Goal: Navigation & Orientation: Find specific page/section

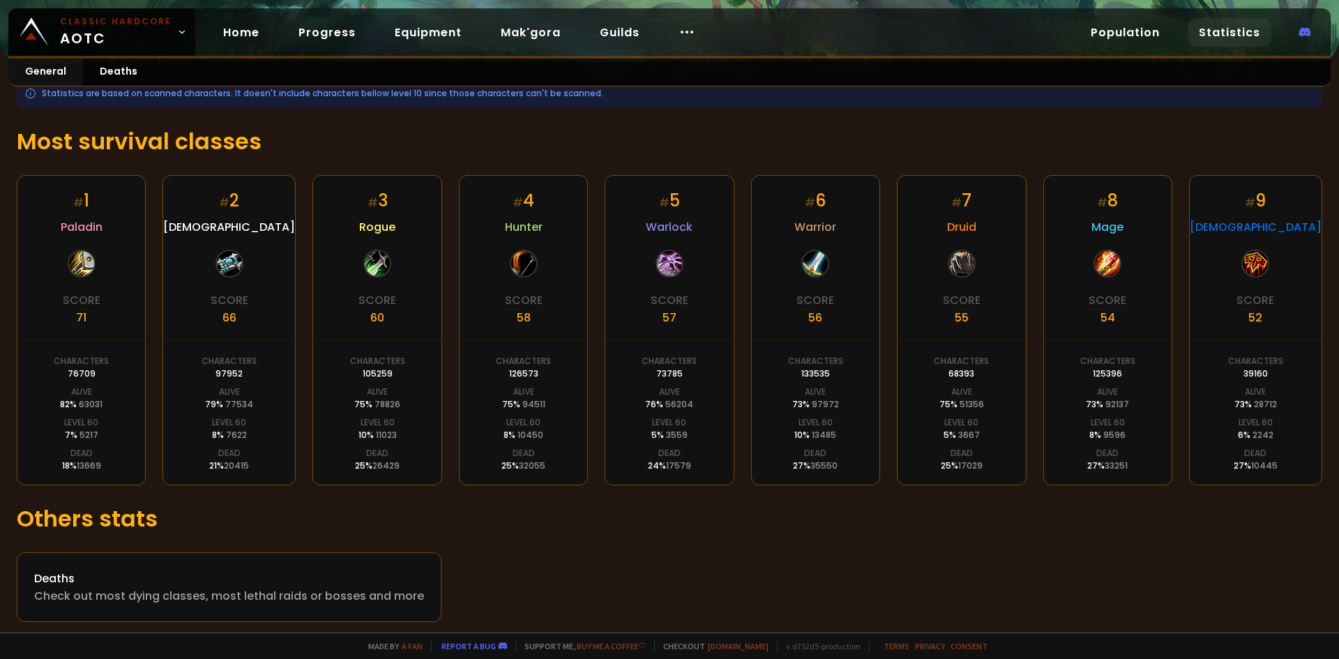
scroll to position [188, 0]
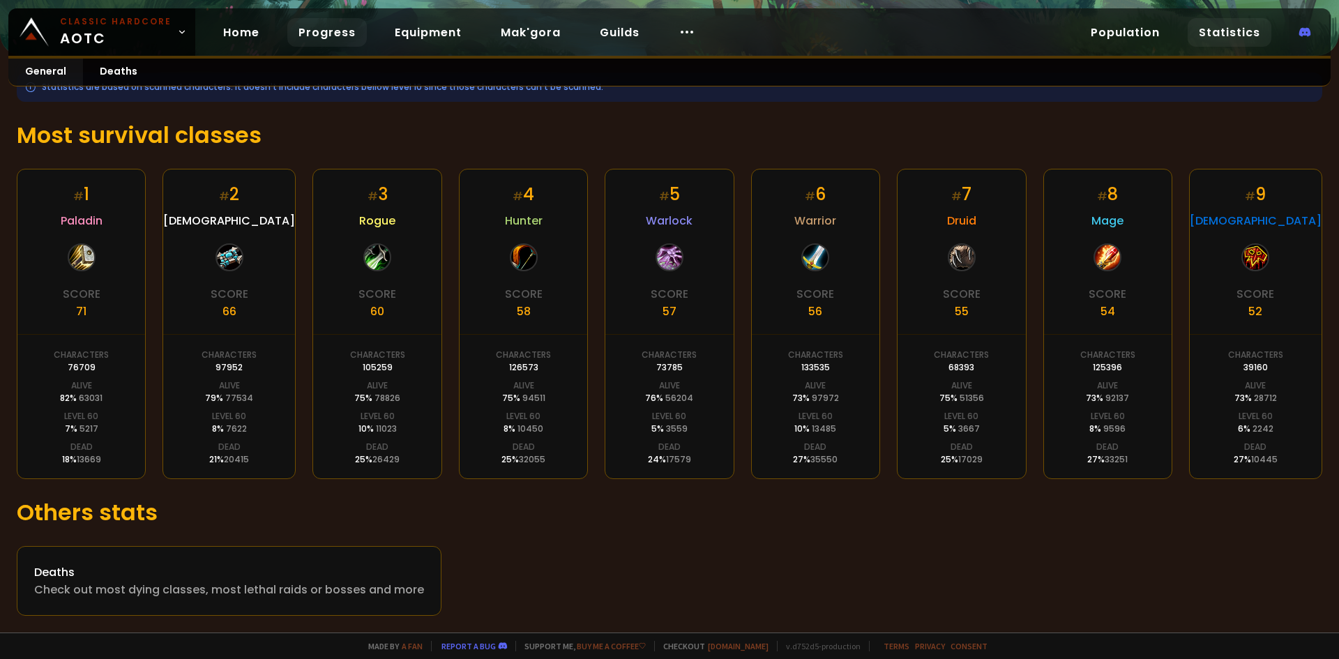
click at [323, 22] on link "Progress" at bounding box center [326, 32] width 79 height 29
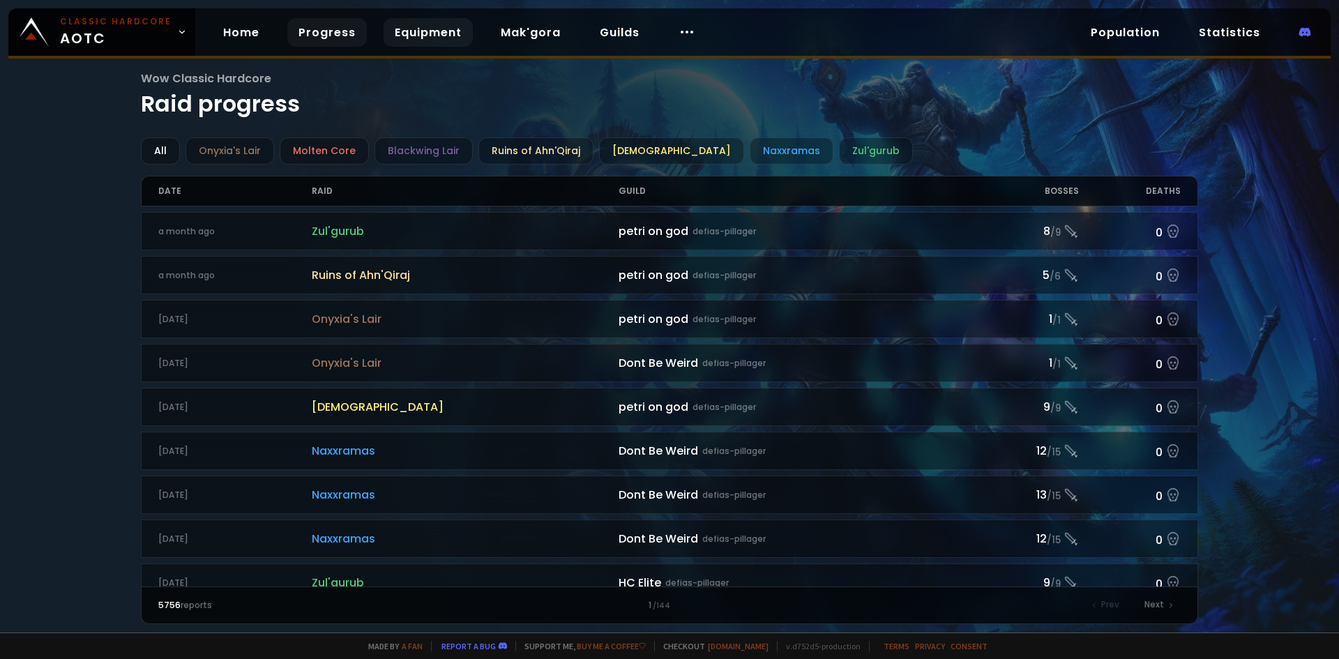
click at [445, 33] on link "Equipment" at bounding box center [427, 32] width 89 height 29
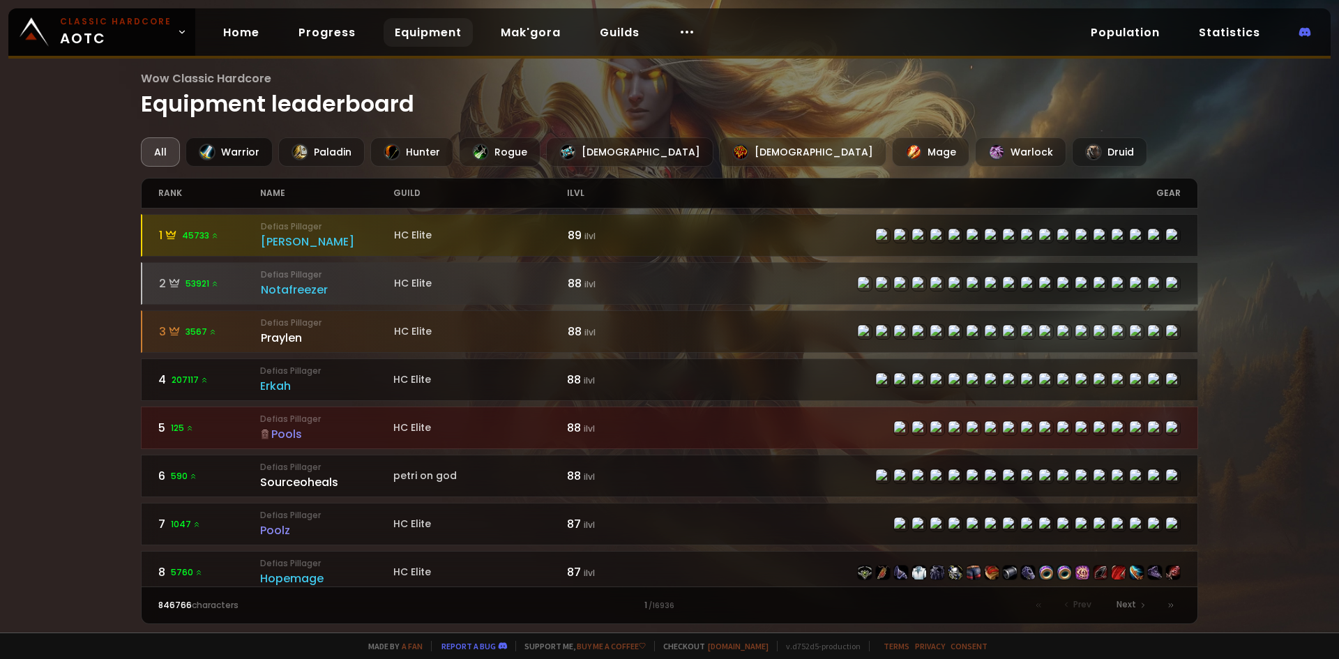
click at [242, 140] on div "Warrior" at bounding box center [228, 151] width 87 height 29
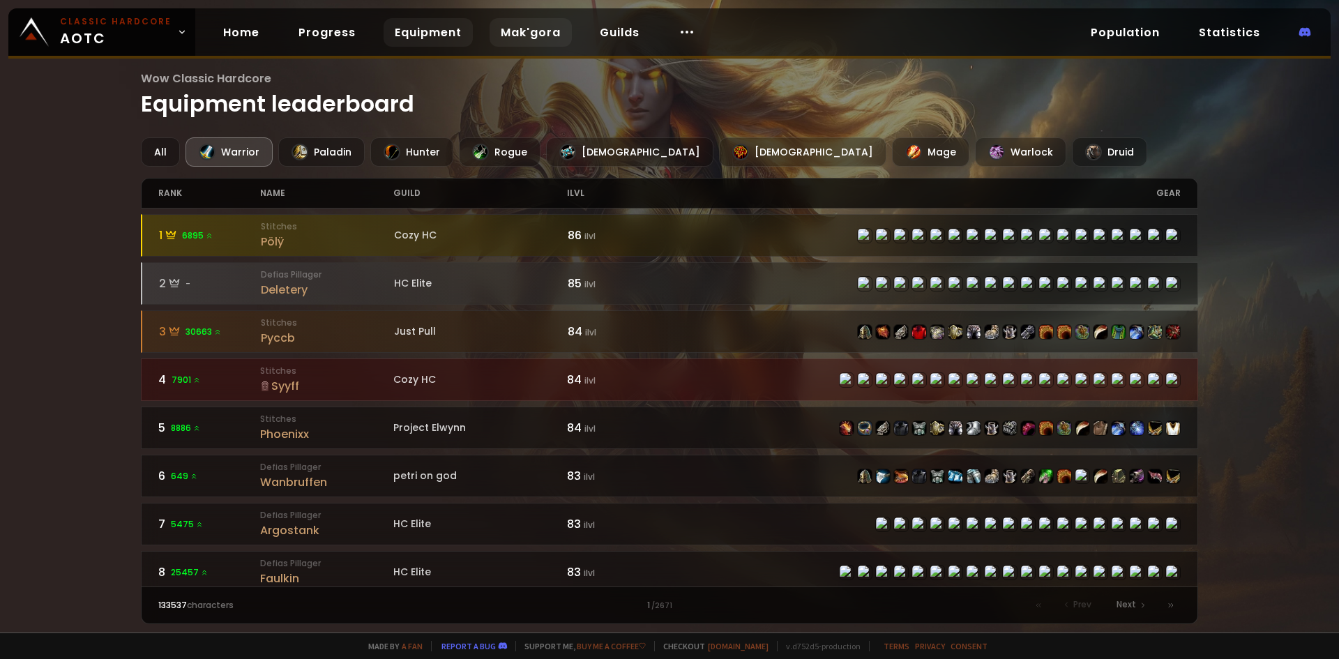
click at [505, 35] on link "Mak'gora" at bounding box center [530, 32] width 82 height 29
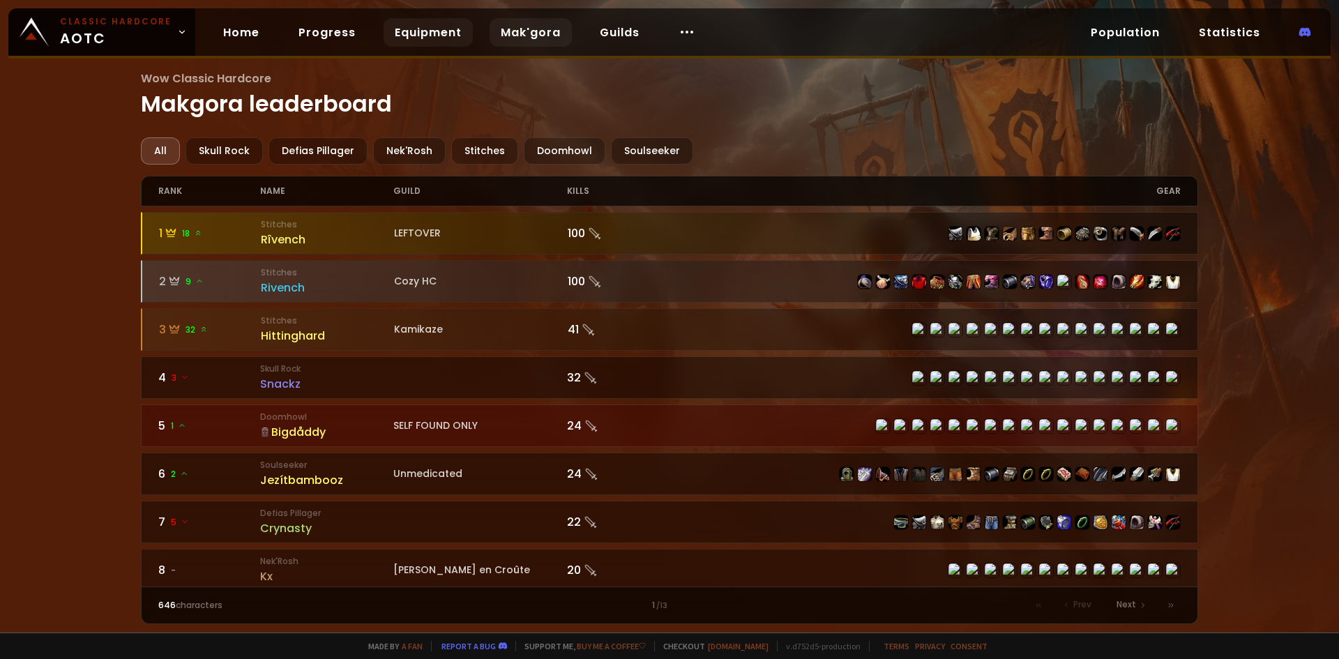
click at [453, 31] on link "Equipment" at bounding box center [427, 32] width 89 height 29
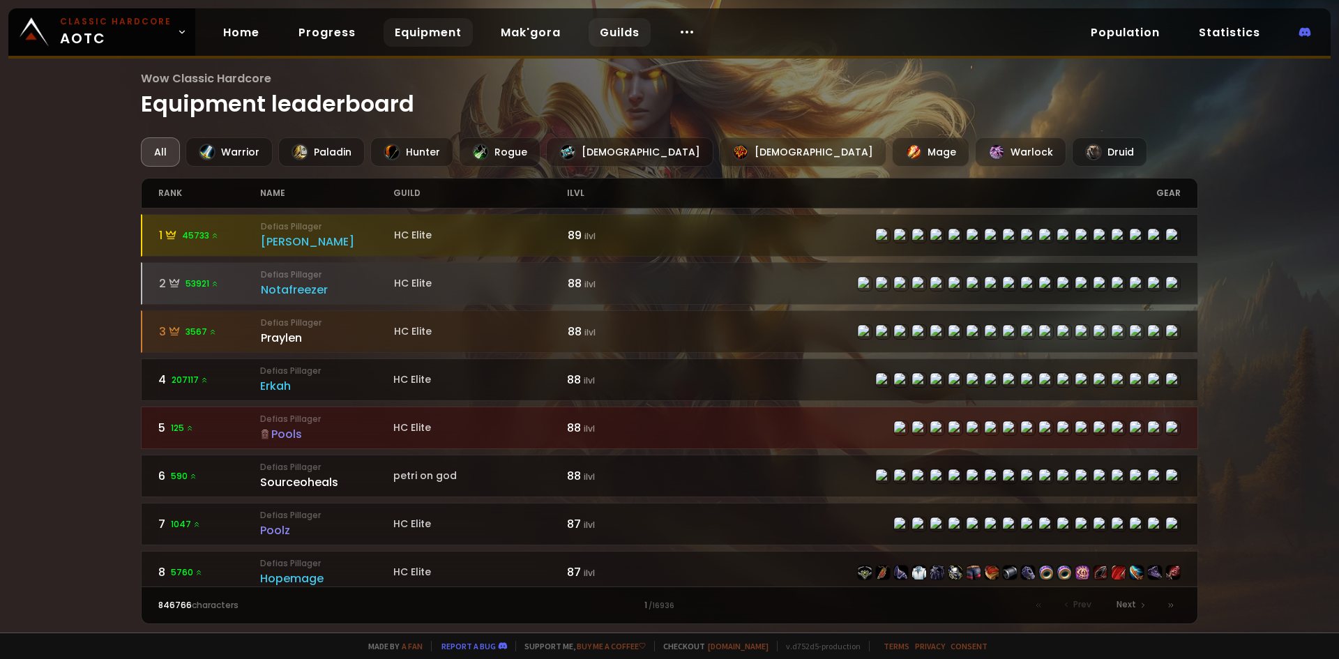
click at [632, 41] on link "Guilds" at bounding box center [619, 32] width 62 height 29
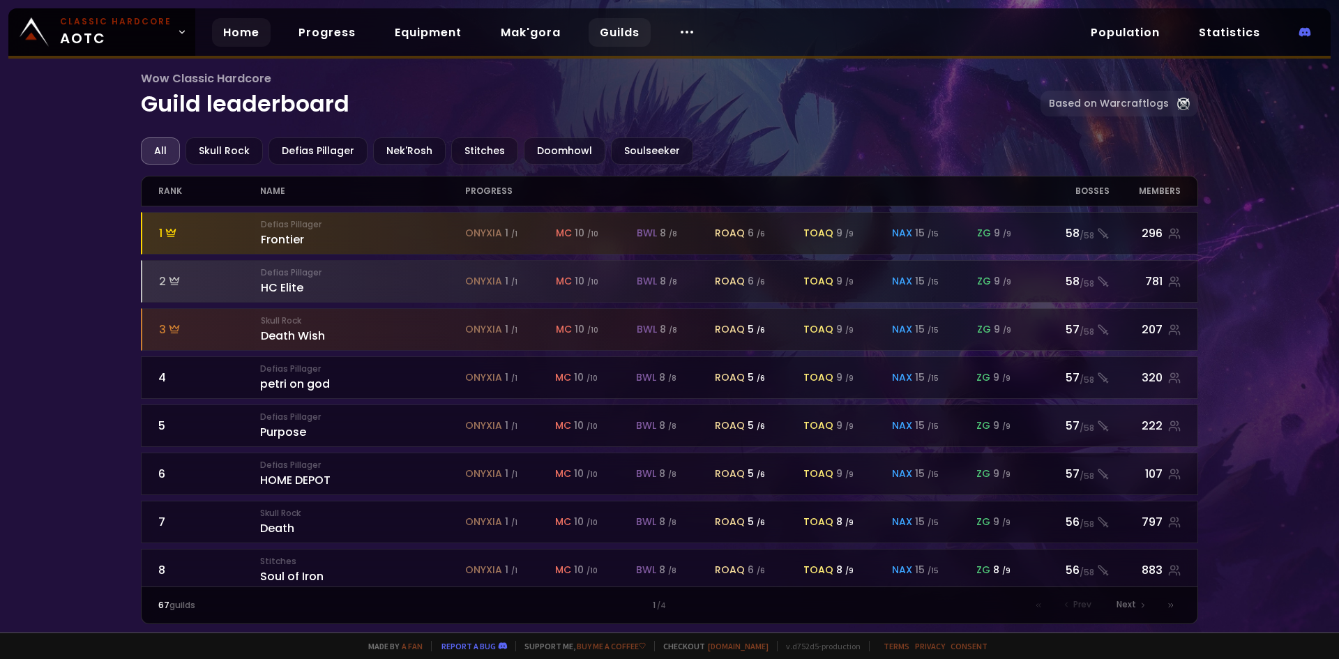
click at [238, 38] on link "Home" at bounding box center [241, 32] width 59 height 29
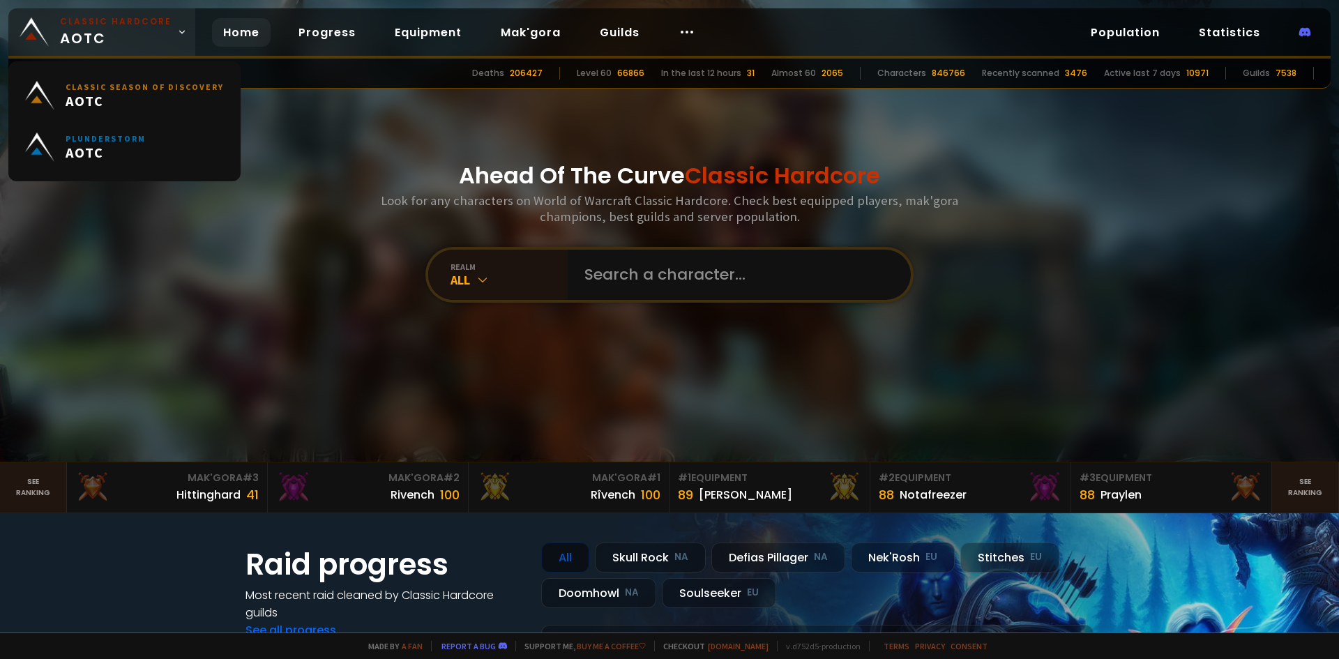
click at [158, 46] on span "Classic Hardcore AOTC" at bounding box center [116, 31] width 112 height 33
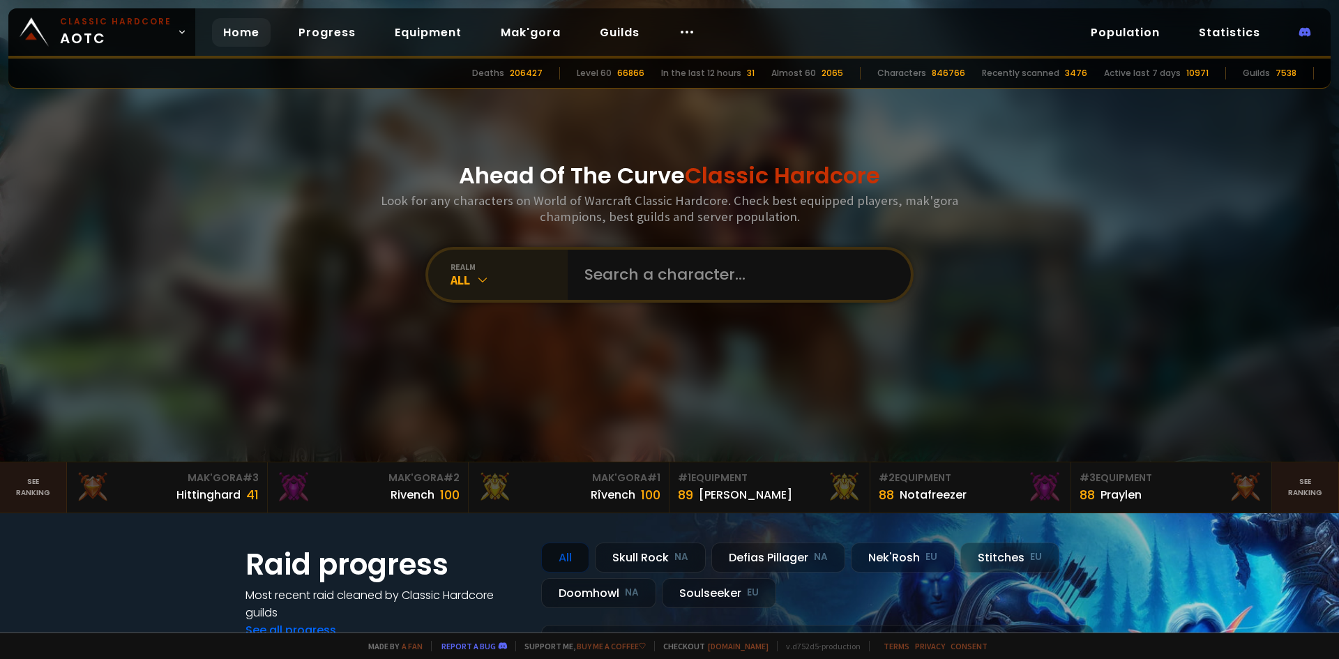
click at [499, 287] on div "All" at bounding box center [508, 280] width 117 height 16
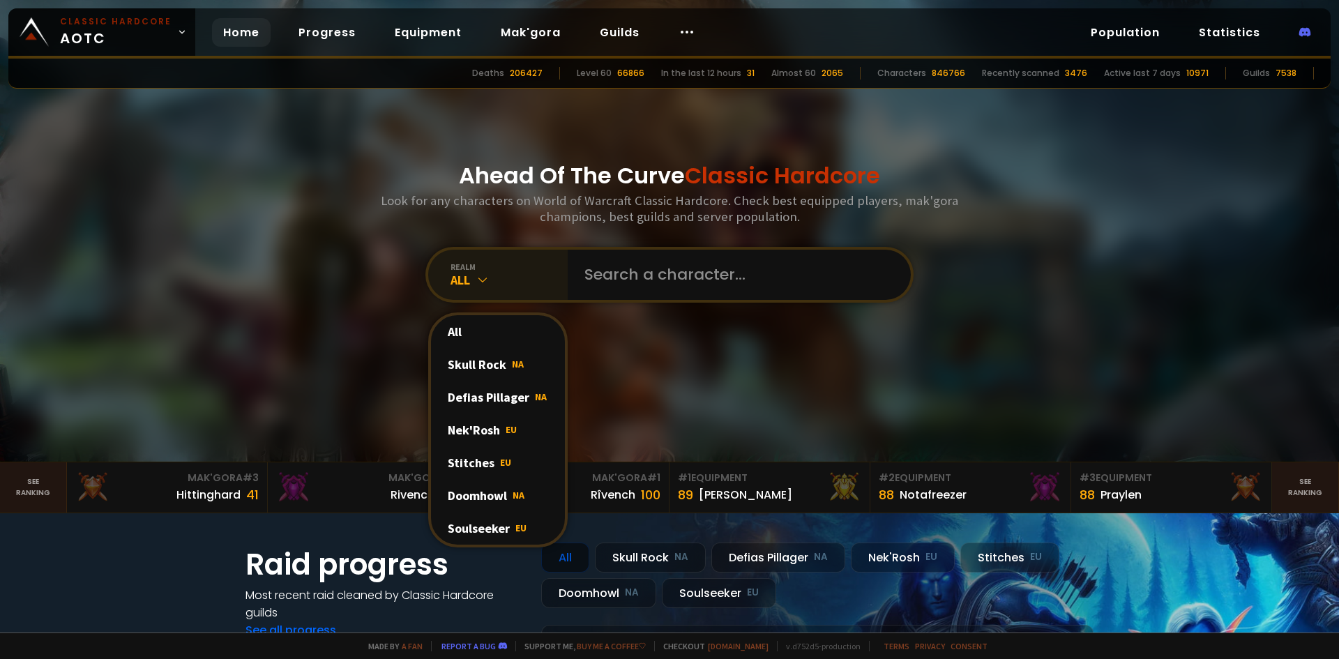
click at [499, 287] on div "All" at bounding box center [508, 280] width 117 height 16
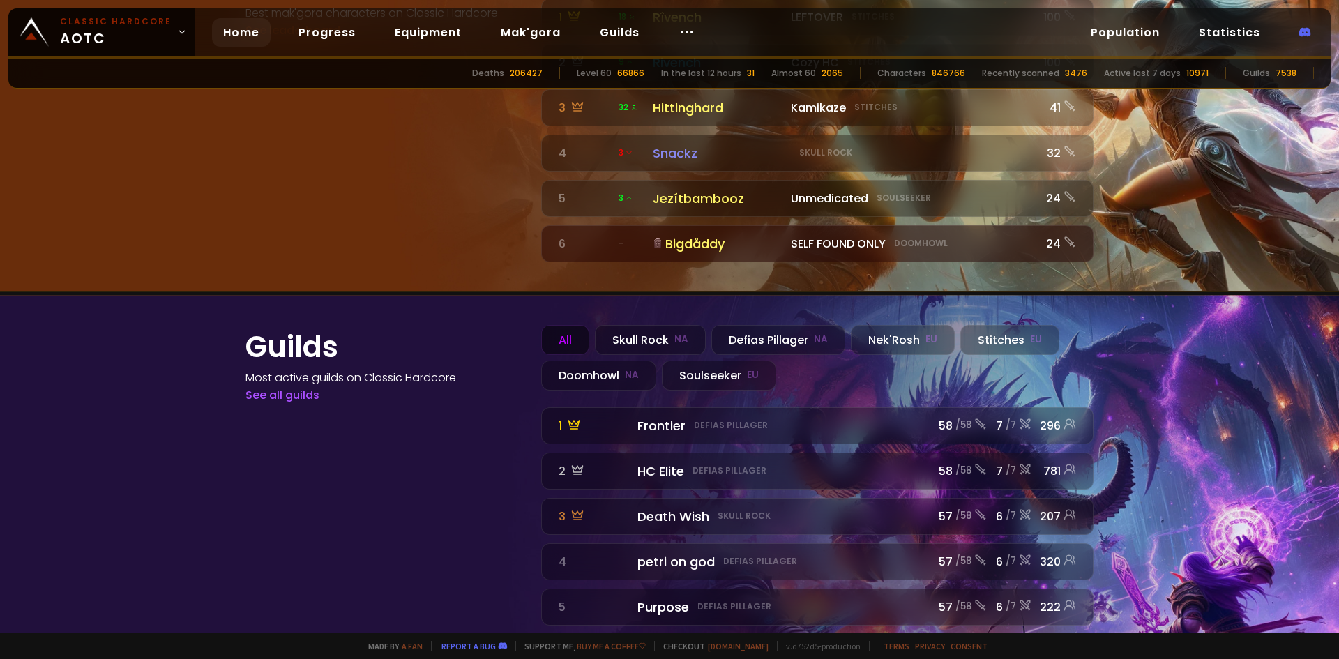
scroll to position [1539, 0]
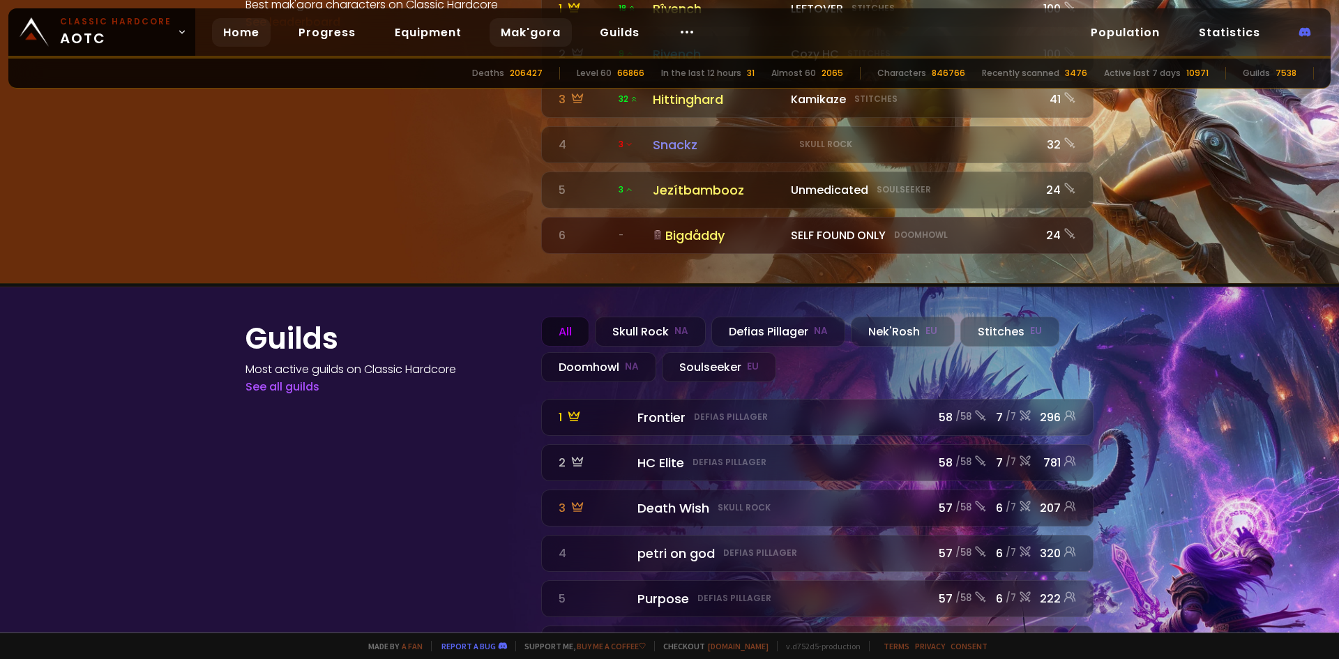
click at [532, 20] on link "Mak'gora" at bounding box center [530, 32] width 82 height 29
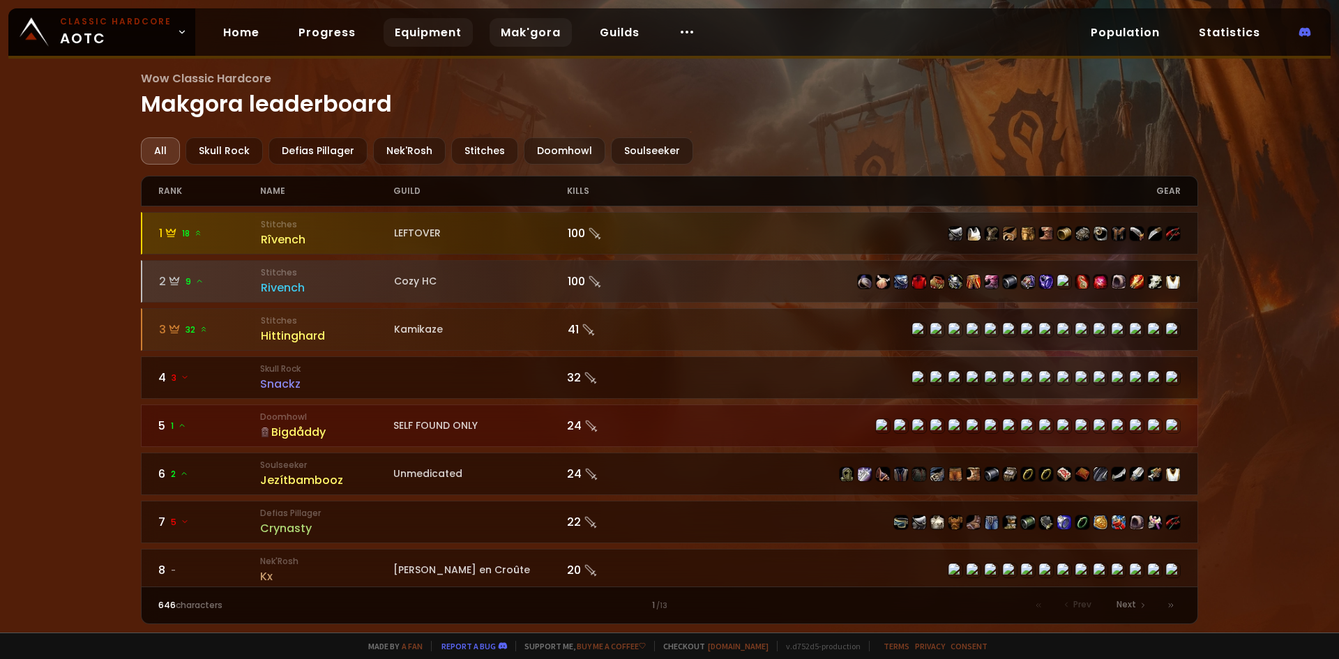
click at [399, 27] on link "Equipment" at bounding box center [427, 32] width 89 height 29
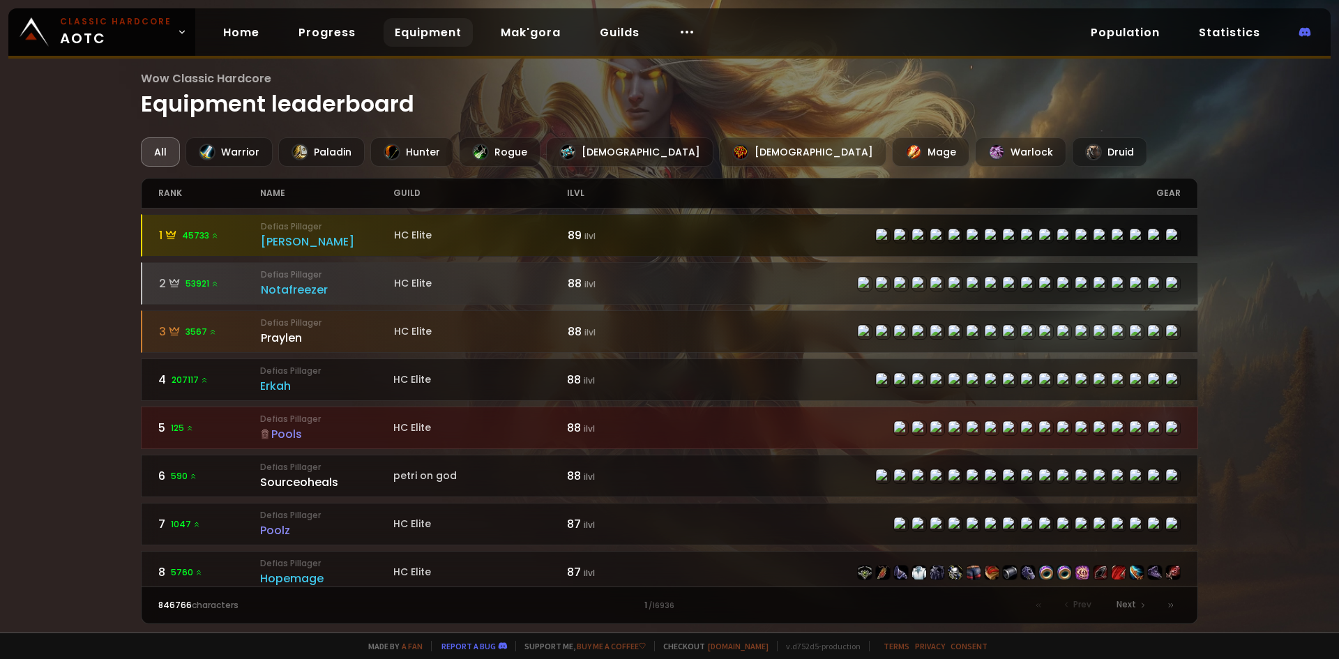
click at [876, 235] on img at bounding box center [894, 252] width 36 height 46
